Goal: Task Accomplishment & Management: Use online tool/utility

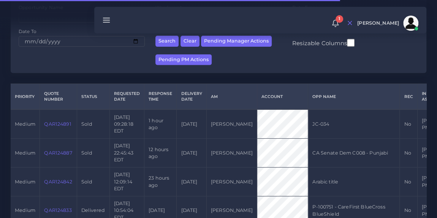
scroll to position [156, 0]
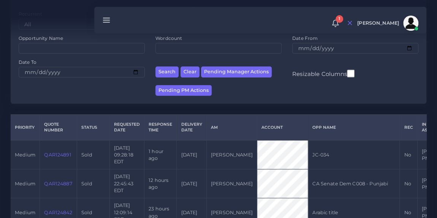
scroll to position [100, 0]
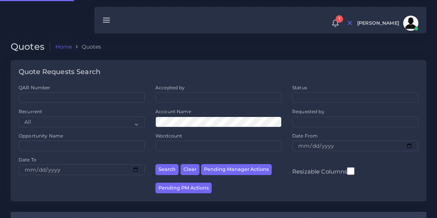
scroll to position [100, 0]
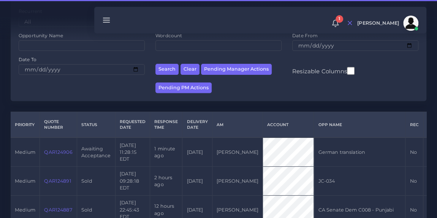
click at [60, 150] on link "QAR124906" at bounding box center [58, 152] width 28 height 6
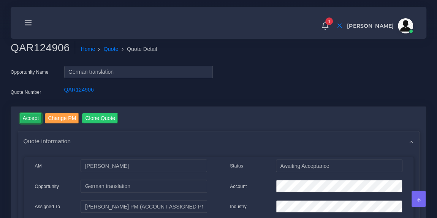
click at [29, 119] on input "Accept" at bounding box center [31, 118] width 22 height 10
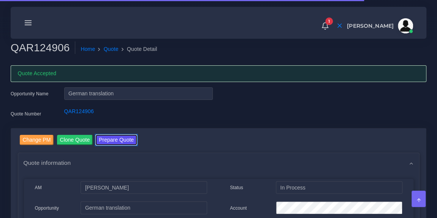
click at [114, 139] on button "Prepare Quote" at bounding box center [116, 140] width 41 height 10
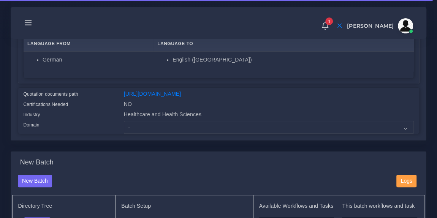
scroll to position [147, 0]
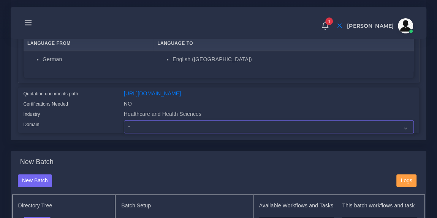
click at [143, 131] on select "- Advertising and Media Agriculture, Forestry and Fishing Architecture, Buildin…" at bounding box center [269, 126] width 290 height 13
select select "Healthcare and Health Sciences"
click at [124, 125] on select "- Advertising and Media Agriculture, Forestry and Fishing Architecture, Buildin…" at bounding box center [269, 126] width 290 height 13
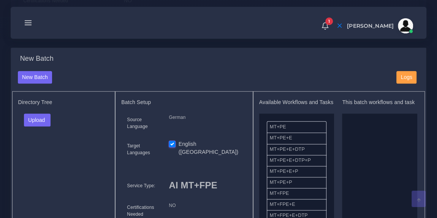
scroll to position [256, 0]
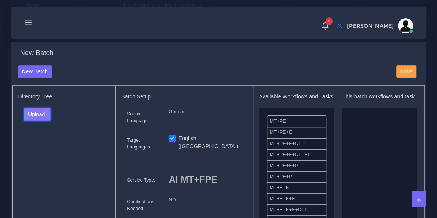
click at [38, 120] on button "Upload" at bounding box center [37, 114] width 27 height 13
click at [41, 146] on label "Files" at bounding box center [50, 142] width 52 height 9
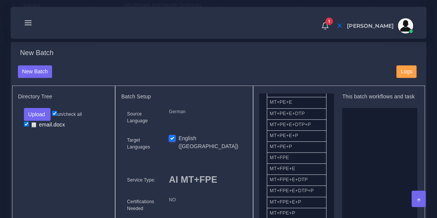
drag, startPoint x: 294, startPoint y: 169, endPoint x: 380, endPoint y: 154, distance: 87.2
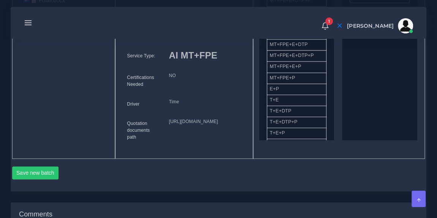
scroll to position [394, 0]
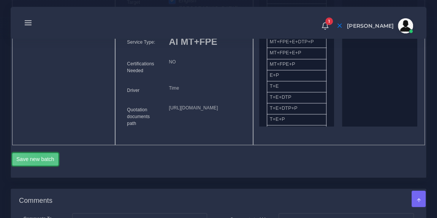
click at [41, 166] on button "Save new batch" at bounding box center [35, 159] width 47 height 13
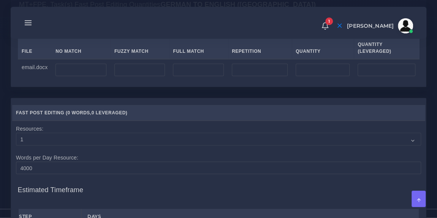
scroll to position [616, 0]
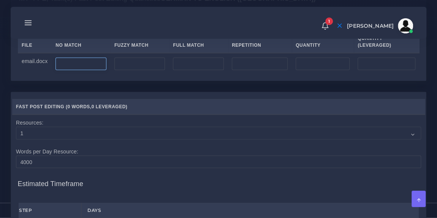
click at [85, 70] on input "number" at bounding box center [80, 63] width 51 height 13
type input "100"
click at [139, 58] on div "Upload WC from MemSource/Trados CSV File No Match Fuzzy Match Full Match Repeti…" at bounding box center [218, 45] width 401 height 57
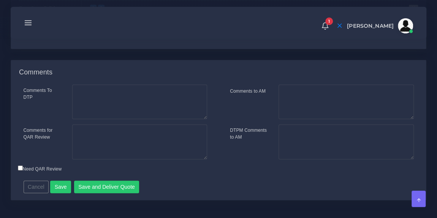
scroll to position [831, 0]
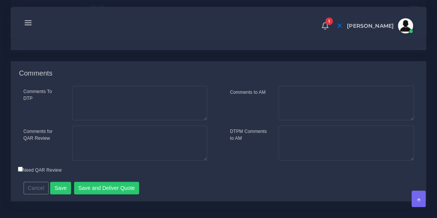
type input "1;1"
drag, startPoint x: 102, startPoint y: 58, endPoint x: 88, endPoint y: 58, distance: 13.7
click at [95, 27] on span at bounding box center [100, 21] width 11 height 11
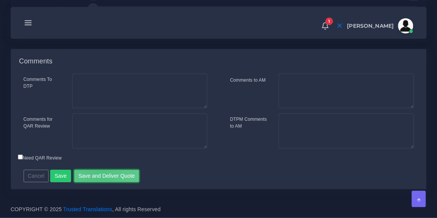
click at [96, 176] on button "Save and Deliver Quote" at bounding box center [106, 176] width 65 height 13
